Goal: Find contact information: Obtain details needed to contact an individual or organization

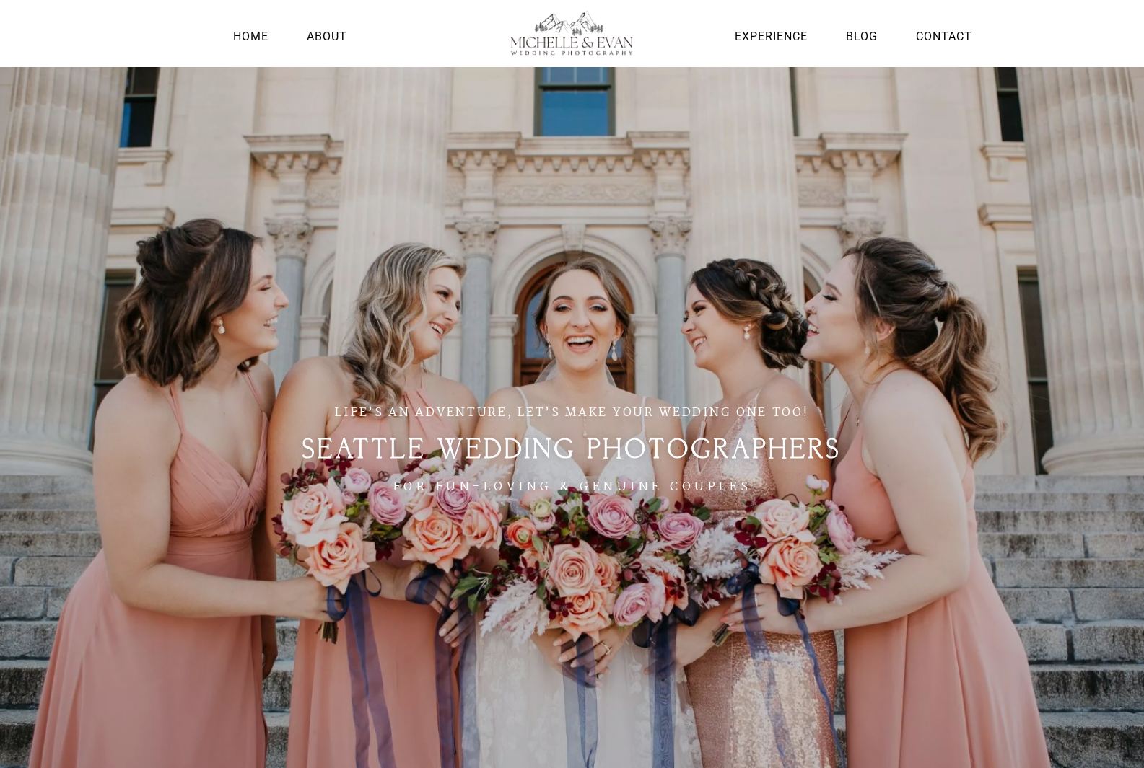
click at [937, 25] on li "Contact" at bounding box center [943, 37] width 63 height 38
drag, startPoint x: 937, startPoint y: 25, endPoint x: 937, endPoint y: 37, distance: 11.5
click at [937, 35] on li "Contact" at bounding box center [943, 37] width 63 height 38
click at [937, 37] on link "Contact" at bounding box center [943, 36] width 63 height 19
